Goal: Find contact information: Find contact information

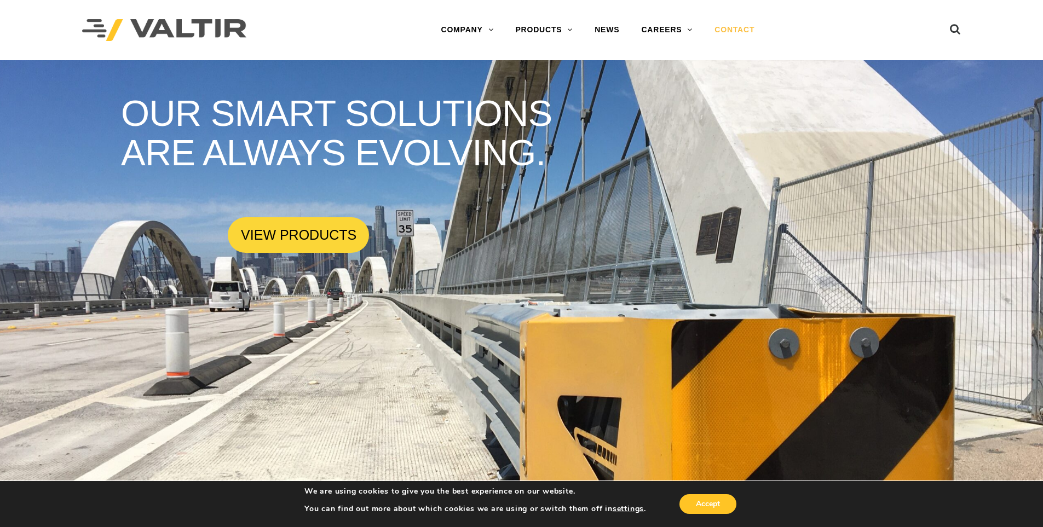
click at [734, 29] on link "CONTACT" at bounding box center [734, 30] width 62 height 22
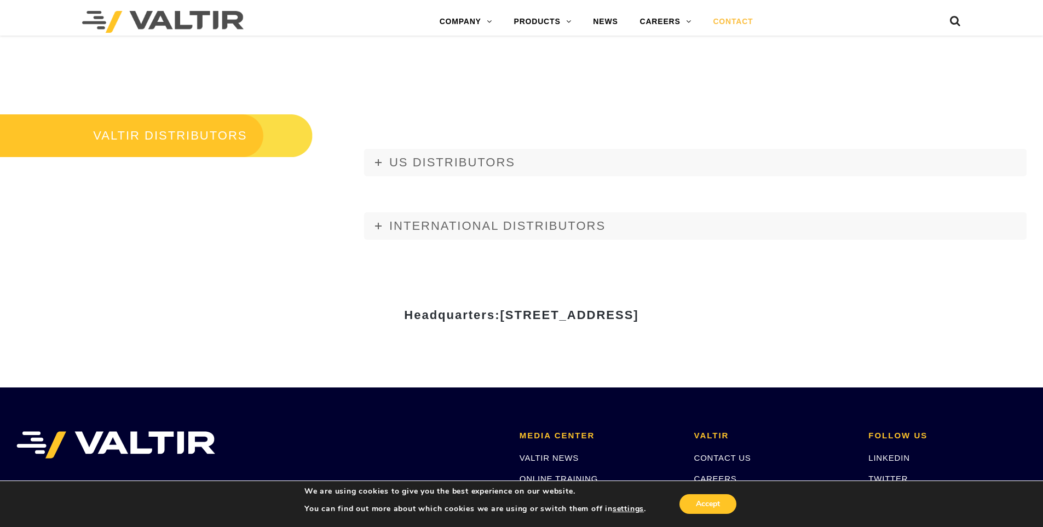
scroll to position [1368, 0]
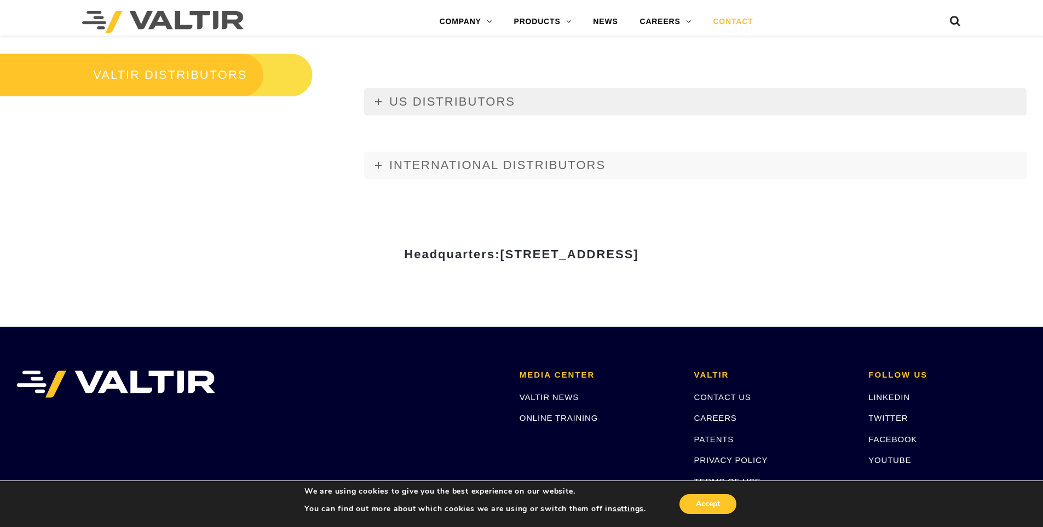
click at [462, 109] on link "US DISTRIBUTORS" at bounding box center [695, 101] width 662 height 27
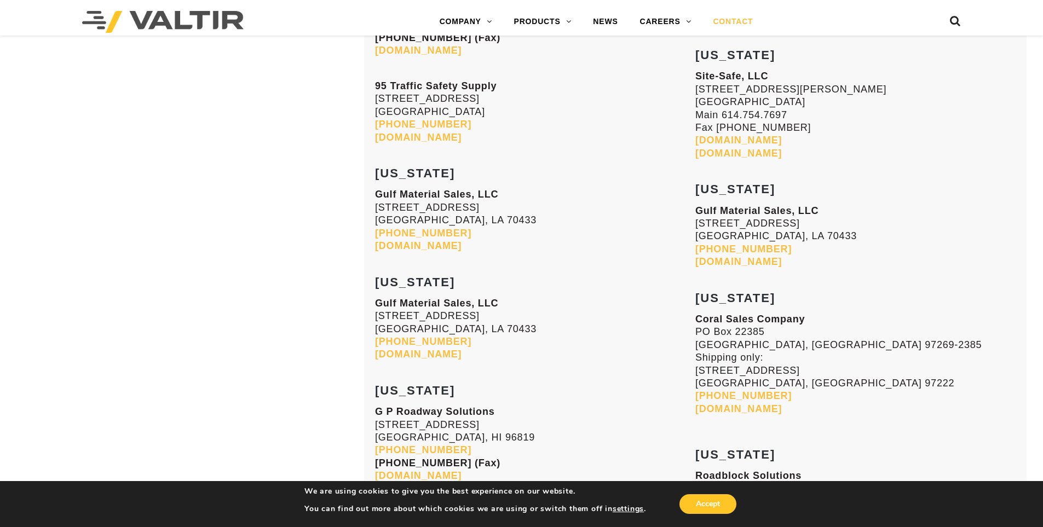
scroll to position [2627, 0]
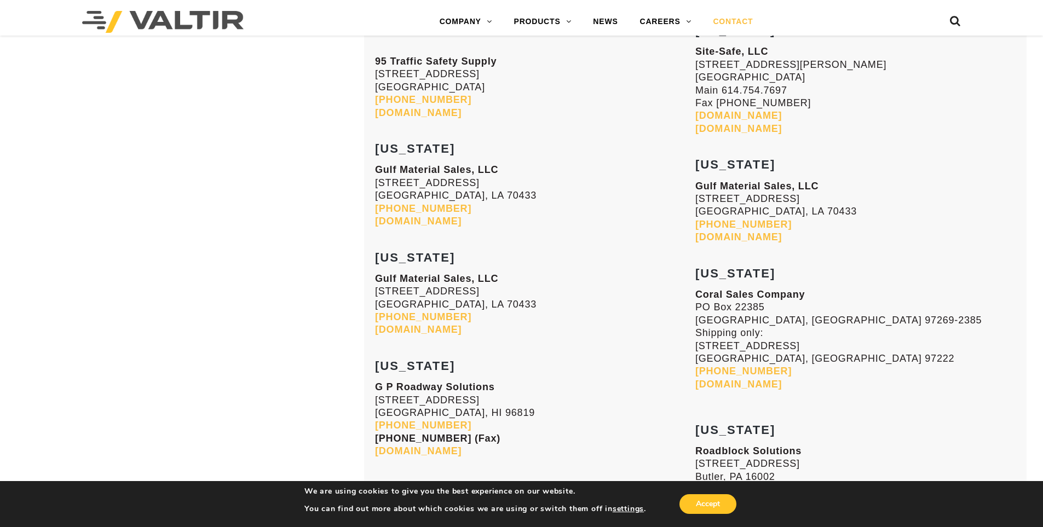
click at [621, 245] on h3 "[US_STATE]" at bounding box center [535, 251] width 320 height 26
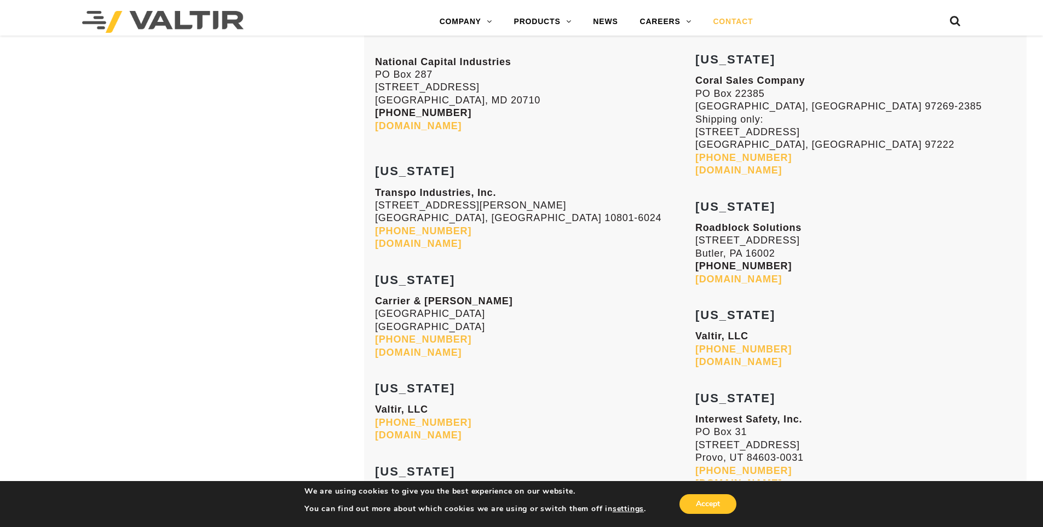
scroll to position [4282, 0]
